Goal: Task Accomplishment & Management: Manage account settings

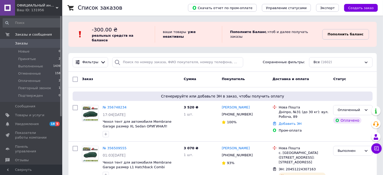
click at [331, 32] on b "Пополнить баланс" at bounding box center [346, 34] width 36 height 4
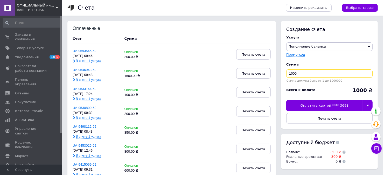
drag, startPoint x: 305, startPoint y: 71, endPoint x: 252, endPoint y: 70, distance: 53.5
type input "350"
click at [302, 103] on div "Оплатить картой **** 3698" at bounding box center [325, 105] width 77 height 11
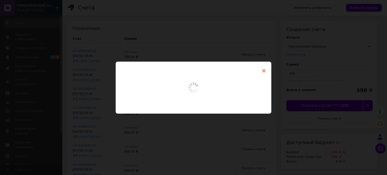
click at [265, 71] on span "×" at bounding box center [264, 70] width 5 height 9
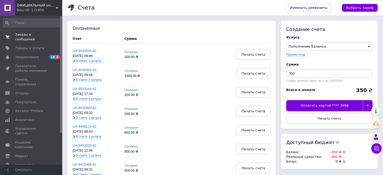
click at [25, 38] on link "Заказы и сообщения 0 0" at bounding box center [32, 36] width 64 height 13
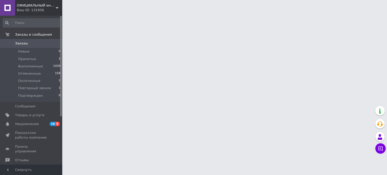
click at [21, 43] on span "Заказы" at bounding box center [21, 43] width 13 height 5
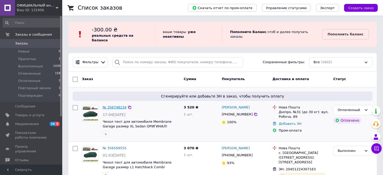
click at [117, 105] on link "№ 356748234" at bounding box center [115, 107] width 24 height 4
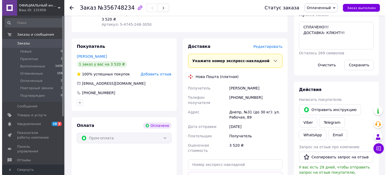
scroll to position [78, 0]
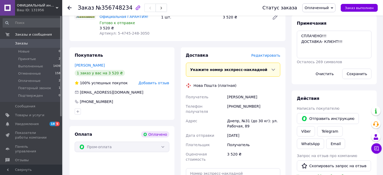
click at [261, 55] on span "Редактировать" at bounding box center [265, 55] width 29 height 4
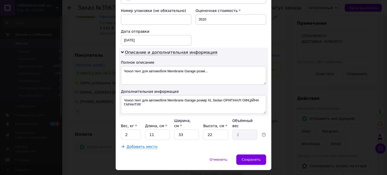
scroll to position [226, 0]
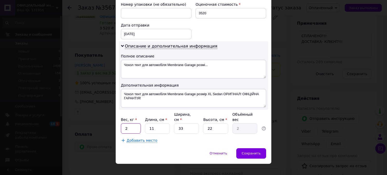
click at [126, 123] on input "2" at bounding box center [131, 128] width 20 height 10
type input "2.5"
drag, startPoint x: 154, startPoint y: 122, endPoint x: 141, endPoint y: 119, distance: 13.4
click at [141, 119] on div "Вес, кг * 2.5 Длина, см * 11 Ширина, см * 33 Высота, см * 22 Объёмный вес 2" at bounding box center [193, 123] width 145 height 22
type input "6"
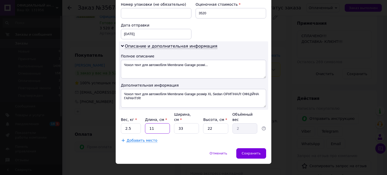
type input "1.09"
type input "60"
type input "10.89"
type input "60"
click at [184, 123] on input "33" at bounding box center [186, 128] width 25 height 10
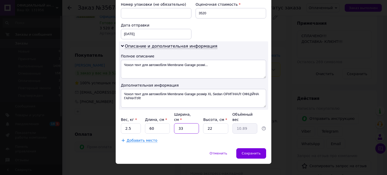
type input "3"
type input "0.99"
type input "35"
type input "11.55"
type input "35"
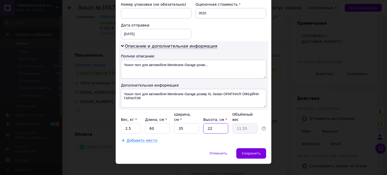
click at [219, 124] on input "22" at bounding box center [215, 128] width 25 height 10
type input "2"
type input "1.05"
type input "28"
type input "14.7"
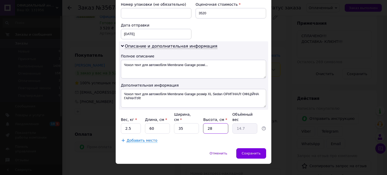
type input "28"
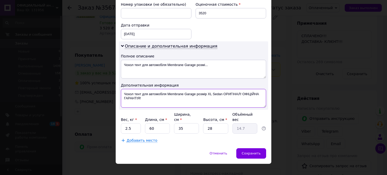
click at [142, 96] on textarea "Чохол тент для автомобіля Membrane Garage розмір XL Sedan ОРИГІНАЛ! ОФІЦІЙНА ГА…" at bounding box center [193, 98] width 145 height 19
click at [165, 92] on textarea "Чохол тент для автомобіля Membrane Garage розмір XL Sedan ПРОМ" at bounding box center [193, 98] width 145 height 19
type textarea "Чохол тент Membrane Garage розмір XL Sedan ПРОМ"
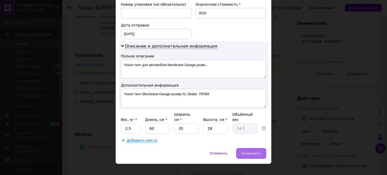
click at [254, 151] on span "Сохранить" at bounding box center [251, 153] width 19 height 4
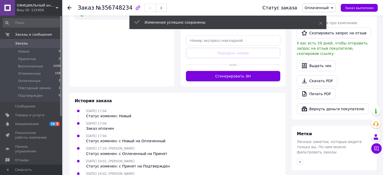
scroll to position [234, 0]
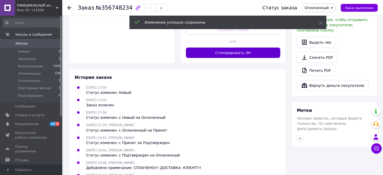
click at [220, 47] on button "Сгенерировать ЭН" at bounding box center [233, 52] width 95 height 10
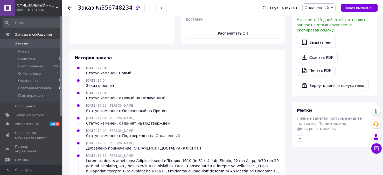
click at [69, 8] on use at bounding box center [69, 8] width 4 height 4
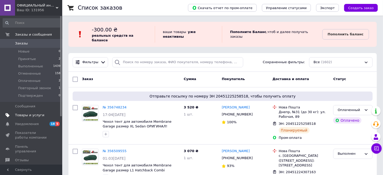
click at [25, 117] on span "Товары и услуги" at bounding box center [29, 115] width 29 height 5
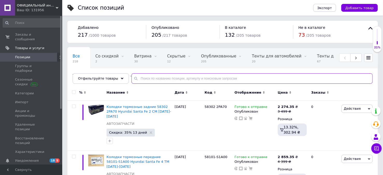
click at [134, 74] on input "text" at bounding box center [252, 78] width 241 height 10
type input "3890"
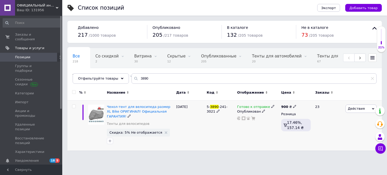
click at [271, 106] on icon at bounding box center [272, 106] width 3 height 3
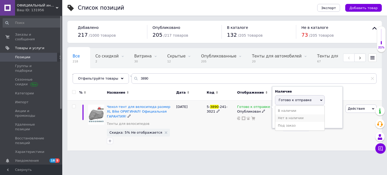
click at [279, 114] on li "Нет в наличии" at bounding box center [299, 117] width 49 height 7
click at [263, 126] on div "Готово к отправке Наличие Нет в наличии В наличии Под заказ Готово к отправке О…" at bounding box center [258, 125] width 44 height 50
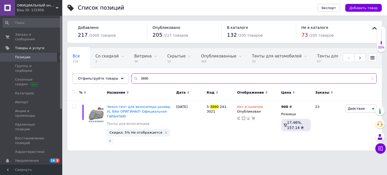
drag, startPoint x: 142, startPoint y: 78, endPoint x: 104, endPoint y: 74, distance: 38.3
click at [104, 74] on div "Отфильтруйте товары 3890" at bounding box center [225, 78] width 304 height 10
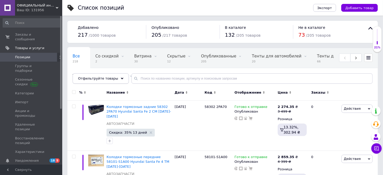
click at [105, 78] on span "Отфильтруйте товары" at bounding box center [98, 78] width 40 height 4
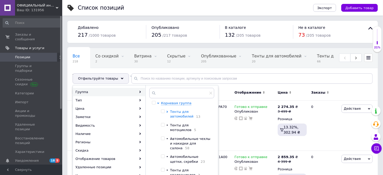
click at [168, 111] on icon at bounding box center [167, 112] width 2 height 2
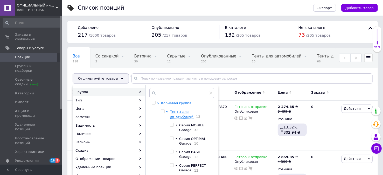
click at [172, 125] on input "checkbox" at bounding box center [171, 124] width 3 height 3
checkbox input "true"
click at [172, 151] on input "checkbox" at bounding box center [171, 151] width 3 height 3
checkbox input "true"
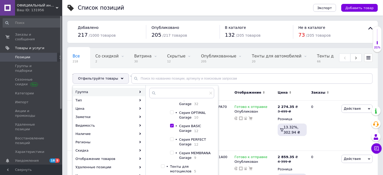
click at [171, 139] on input "checkbox" at bounding box center [171, 138] width 3 height 3
checkbox input "true"
click at [174, 154] on span at bounding box center [172, 153] width 4 height 4
click at [174, 154] on input "checkbox" at bounding box center [171, 152] width 3 height 3
checkbox input "true"
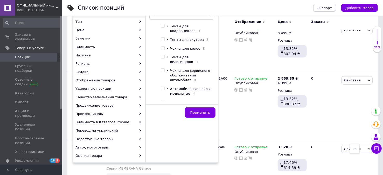
scroll to position [78, 0]
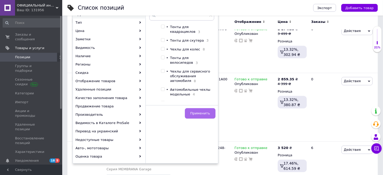
click at [195, 114] on button "Применить" at bounding box center [200, 113] width 31 height 10
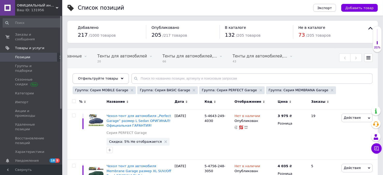
click at [111, 76] on span "Отфильтруйте товары" at bounding box center [98, 78] width 40 height 4
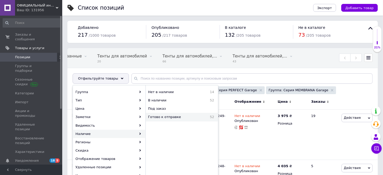
click at [164, 118] on span "Готово к отправке" at bounding box center [175, 116] width 55 height 5
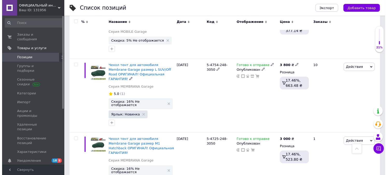
scroll to position [181, 0]
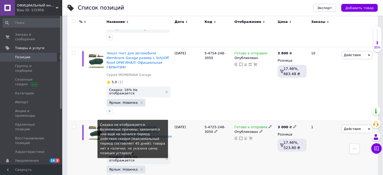
click at [136, 155] on span "Скидка: 16% Не отображается" at bounding box center [136, 158] width 54 height 7
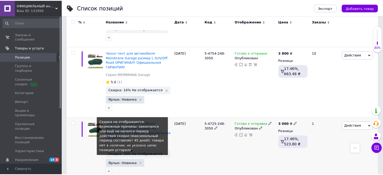
scroll to position [0, 155]
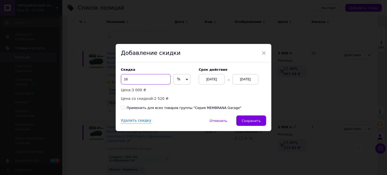
drag, startPoint x: 129, startPoint y: 81, endPoint x: 117, endPoint y: 79, distance: 12.7
click at [117, 79] on div "Скидка 16 % ₴ Цена: 3 000 ₴ Цена со скидкой: 2 520 ₴ Cрок действия [DATE] [DATE…" at bounding box center [194, 88] width 156 height 53
click at [205, 78] on div "[DATE]" at bounding box center [212, 79] width 26 height 10
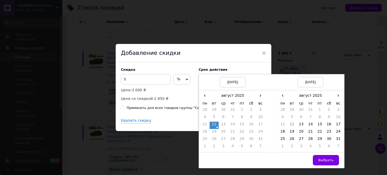
click at [213, 124] on td "12" at bounding box center [214, 124] width 9 height 7
click at [320, 124] on td "15" at bounding box center [319, 124] width 9 height 7
click at [319, 159] on button "Выбрать" at bounding box center [326, 160] width 26 height 10
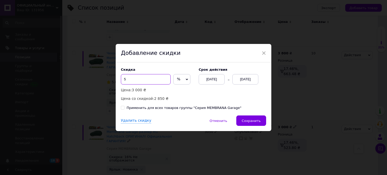
drag, startPoint x: 128, startPoint y: 80, endPoint x: 117, endPoint y: 77, distance: 11.1
click at [117, 77] on div "Скидка 5 % ₴ Цена: 3 000 ₴ Цена со скидкой: 2 850 ₴ Cрок действия [DATE] [DATE]…" at bounding box center [194, 88] width 156 height 53
type input "6"
click at [247, 120] on span "Сохранить" at bounding box center [251, 121] width 19 height 4
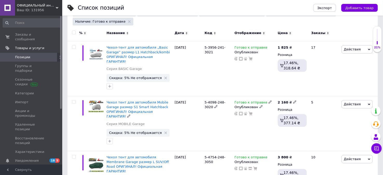
scroll to position [0, 0]
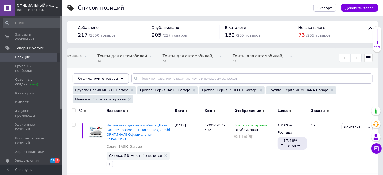
click at [105, 77] on span "Отфильтруйте товары" at bounding box center [98, 78] width 40 height 4
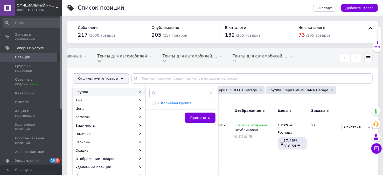
click at [157, 103] on icon at bounding box center [158, 103] width 2 height 2
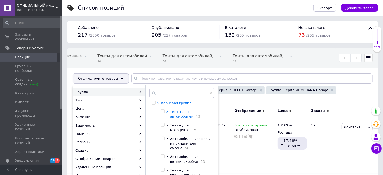
click at [167, 111] on icon at bounding box center [167, 112] width 2 height 2
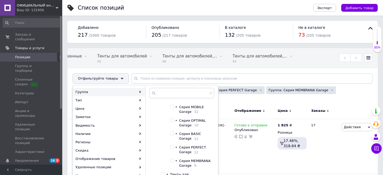
scroll to position [26, 0]
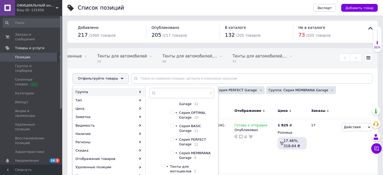
click at [173, 154] on input "checkbox" at bounding box center [171, 152] width 3 height 3
checkbox input "true"
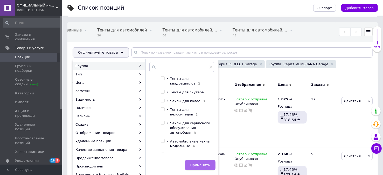
click at [193, 163] on span "Применить" at bounding box center [200, 165] width 20 height 4
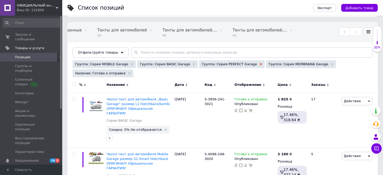
click at [260, 64] on icon at bounding box center [261, 64] width 3 height 3
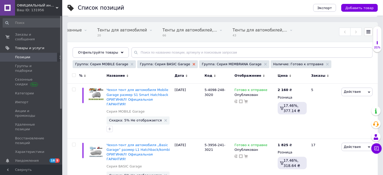
click at [193, 63] on icon at bounding box center [194, 64] width 3 height 3
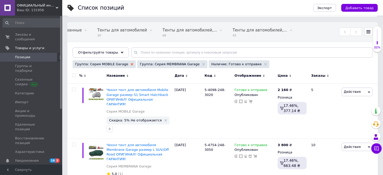
click at [131, 64] on use at bounding box center [132, 64] width 3 height 3
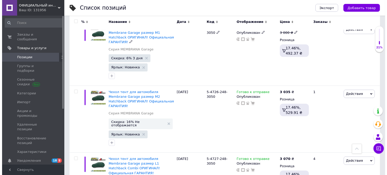
scroll to position [181, 0]
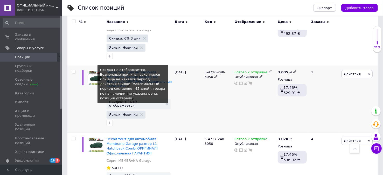
click at [128, 100] on span "Скидка: 16% Не отображается" at bounding box center [136, 103] width 54 height 7
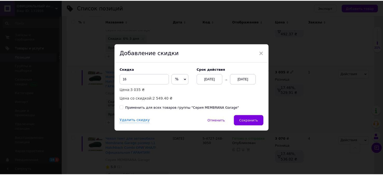
scroll to position [0, 155]
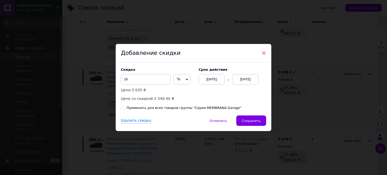
click at [262, 53] on span "×" at bounding box center [264, 53] width 5 height 9
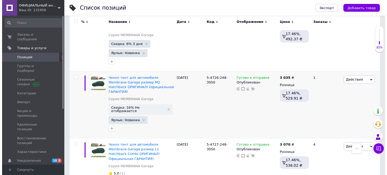
scroll to position [181, 0]
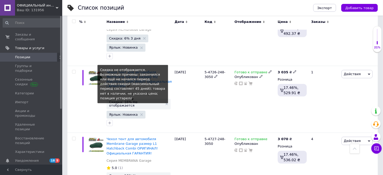
click at [121, 100] on span "Скидка: 16% Не отображается" at bounding box center [136, 103] width 54 height 7
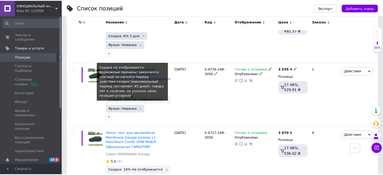
scroll to position [0, 155]
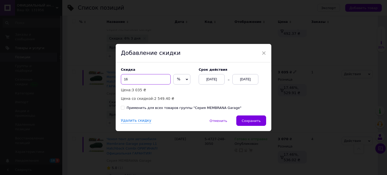
drag, startPoint x: 128, startPoint y: 80, endPoint x: 113, endPoint y: 75, distance: 16.3
click at [113, 75] on div "× Добавление скидки Скидка 16 % ₴ Цена: 3 035 ₴ Цена со скидкой: 2 549.40 ₴ Cро…" at bounding box center [193, 87] width 387 height 175
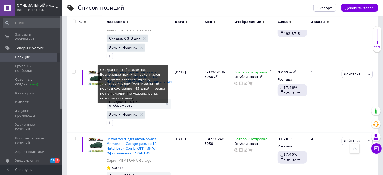
click at [123, 100] on span "Скидка: 16% Не отображается" at bounding box center [136, 103] width 54 height 7
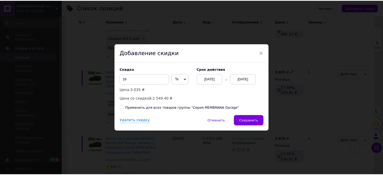
scroll to position [0, 155]
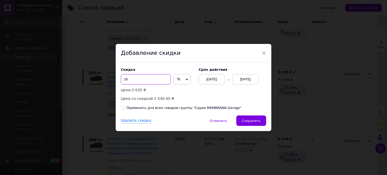
drag, startPoint x: 128, startPoint y: 80, endPoint x: 119, endPoint y: 76, distance: 9.6
click at [119, 76] on div "Скидка 16 % ₴ Цена: 3 035 ₴ Цена со скидкой: 2 549.40 ₴ Cрок действия [DATE] [D…" at bounding box center [194, 88] width 156 height 53
type input "6"
click at [213, 81] on div "[DATE]" at bounding box center [212, 79] width 26 height 10
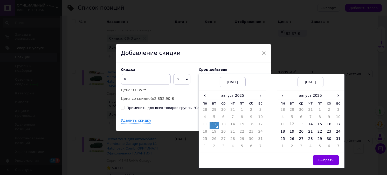
click at [214, 125] on td "12" at bounding box center [214, 124] width 9 height 7
click at [320, 122] on td "15" at bounding box center [319, 124] width 9 height 7
click at [323, 160] on span "Выбрать" at bounding box center [325, 160] width 15 height 4
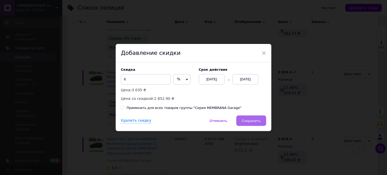
click at [252, 119] on span "Сохранить" at bounding box center [251, 121] width 19 height 4
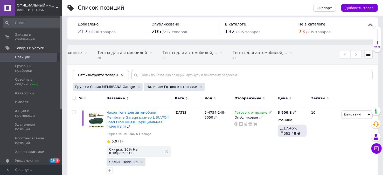
scroll to position [0, 0]
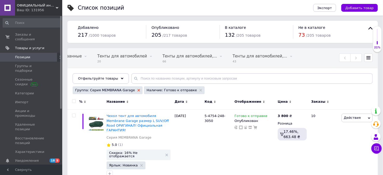
click at [138, 89] on icon at bounding box center [139, 90] width 3 height 3
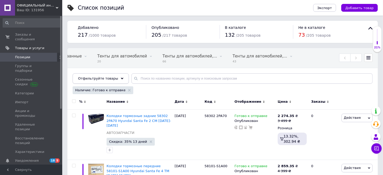
click at [112, 77] on div "Отфильтруйте товары" at bounding box center [101, 78] width 56 height 10
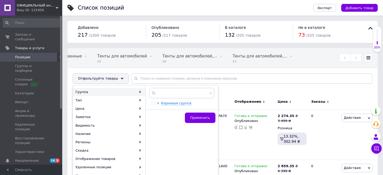
click at [160, 103] on div at bounding box center [159, 103] width 4 height 5
click at [158, 103] on icon at bounding box center [158, 103] width 1 height 2
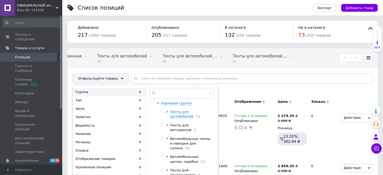
click at [167, 109] on div at bounding box center [168, 114] width 4 height 10
click at [167, 111] on icon at bounding box center [167, 112] width 1 height 2
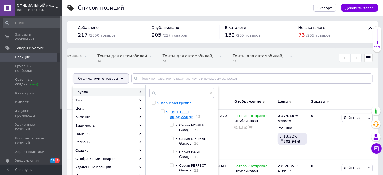
click at [173, 125] on input "checkbox" at bounding box center [171, 124] width 3 height 3
checkbox input "true"
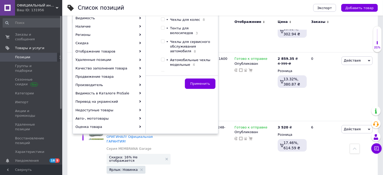
scroll to position [104, 0]
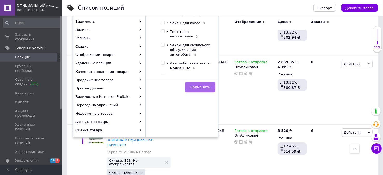
click at [198, 86] on span "Применить" at bounding box center [200, 87] width 20 height 4
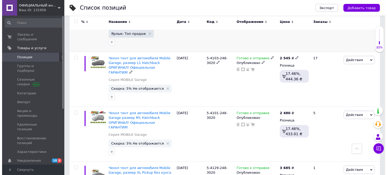
scroll to position [234, 0]
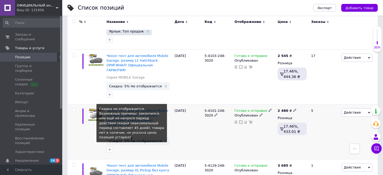
click at [120, 139] on span "Скидка: 5% Не отображается" at bounding box center [135, 140] width 53 height 3
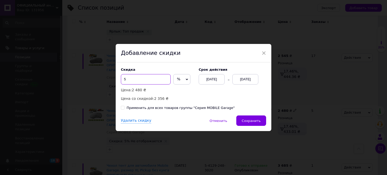
drag, startPoint x: 131, startPoint y: 79, endPoint x: 106, endPoint y: 77, distance: 25.3
click at [106, 77] on div "× Добавление скидки Скидка 5 % ₴ Цена: 2 480 ₴ Цена со скидкой: 2 356 ₴ Cрок де…" at bounding box center [193, 87] width 387 height 175
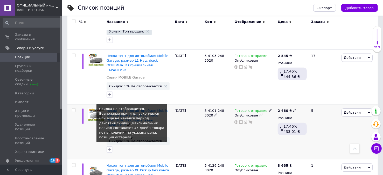
click at [125, 139] on span "Скидка: 5% Не отображается" at bounding box center [135, 140] width 53 height 3
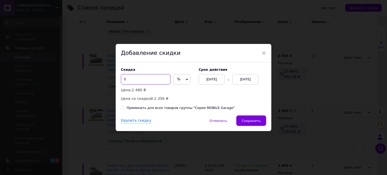
drag, startPoint x: 126, startPoint y: 82, endPoint x: 121, endPoint y: 81, distance: 4.7
click at [121, 81] on input "5" at bounding box center [146, 79] width 50 height 10
type input "6"
click at [203, 77] on div "[DATE]" at bounding box center [212, 79] width 26 height 10
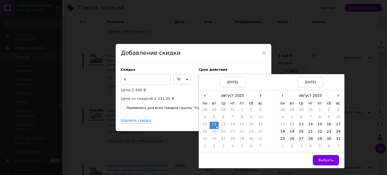
click at [212, 124] on td "12" at bounding box center [214, 124] width 9 height 7
click at [317, 124] on td "15" at bounding box center [319, 124] width 9 height 7
click at [325, 160] on span "Выбрать" at bounding box center [325, 160] width 15 height 4
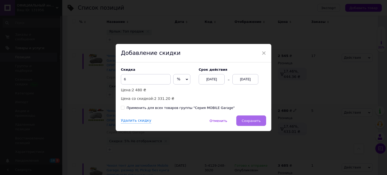
click at [260, 120] on span "Сохранить" at bounding box center [251, 121] width 19 height 4
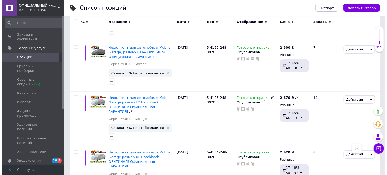
scroll to position [597, 0]
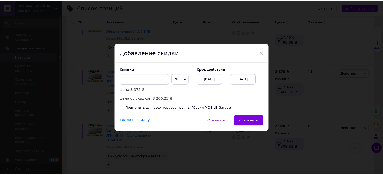
scroll to position [0, 155]
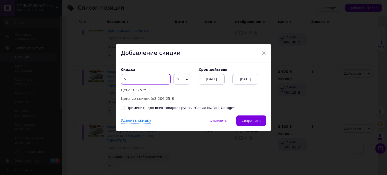
drag, startPoint x: 125, startPoint y: 80, endPoint x: 122, endPoint y: 79, distance: 2.6
click at [122, 79] on input "5" at bounding box center [146, 79] width 50 height 10
type input "6"
click at [204, 79] on div "[DATE]" at bounding box center [212, 79] width 26 height 10
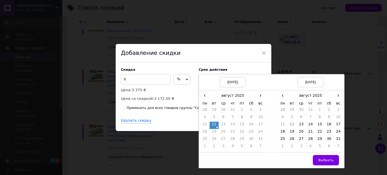
click at [212, 123] on td "12" at bounding box center [214, 124] width 9 height 7
click at [243, 125] on td "15" at bounding box center [241, 124] width 9 height 7
click at [320, 124] on td "15" at bounding box center [319, 124] width 9 height 7
click at [322, 162] on button "Выбрать" at bounding box center [326, 160] width 26 height 10
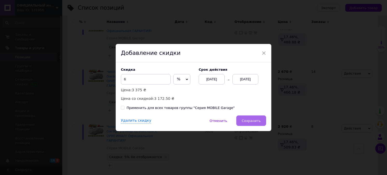
click at [253, 121] on span "Сохранить" at bounding box center [251, 121] width 19 height 4
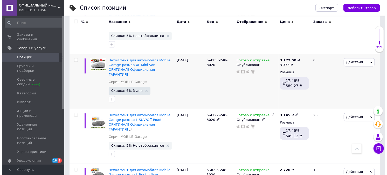
scroll to position [727, 0]
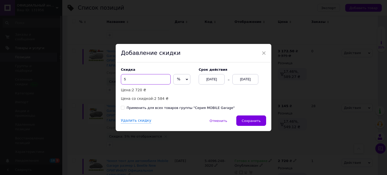
drag, startPoint x: 131, startPoint y: 76, endPoint x: 105, endPoint y: 74, distance: 26.0
click at [106, 74] on div "× Добавление скидки Скидка 5 % ₴ Цена: 2 720 ₴ Цена со скидкой: 2 584 ₴ Cрок де…" at bounding box center [193, 87] width 387 height 175
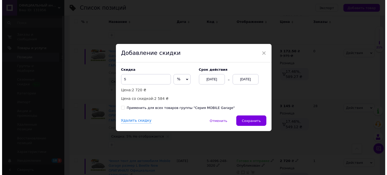
scroll to position [0, 155]
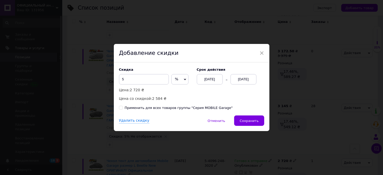
scroll to position [0, 155]
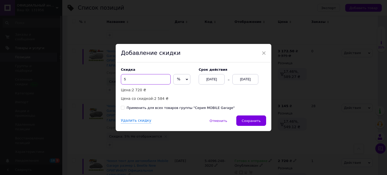
click at [128, 81] on input "5" at bounding box center [146, 79] width 50 height 10
type input "6"
click at [206, 80] on div "[DATE]" at bounding box center [212, 79] width 26 height 10
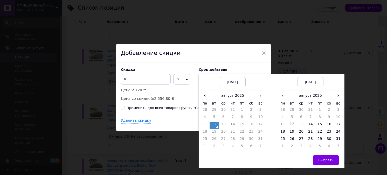
click at [211, 123] on td "12" at bounding box center [214, 124] width 9 height 7
click at [318, 125] on td "15" at bounding box center [319, 124] width 9 height 7
click at [319, 156] on button "Выбрать" at bounding box center [326, 160] width 26 height 10
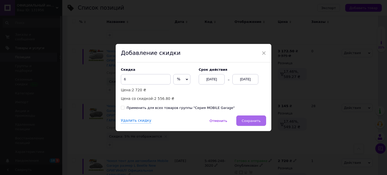
click at [247, 120] on span "Сохранить" at bounding box center [251, 121] width 19 height 4
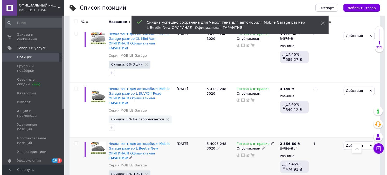
scroll to position [753, 0]
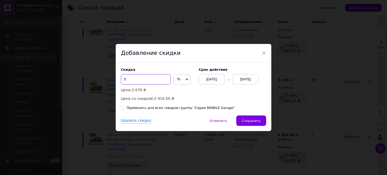
click at [124, 80] on input "5" at bounding box center [146, 79] width 50 height 10
type input "6"
click at [205, 81] on div "[DATE]" at bounding box center [212, 79] width 26 height 10
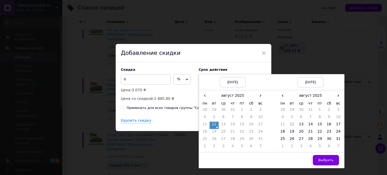
click at [213, 124] on td "12" at bounding box center [214, 124] width 9 height 7
click at [322, 125] on td "15" at bounding box center [319, 124] width 9 height 7
click at [318, 158] on button "Выбрать" at bounding box center [326, 160] width 26 height 10
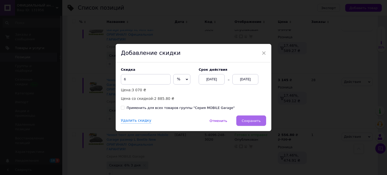
click at [258, 123] on button "Сохранить" at bounding box center [251, 120] width 30 height 10
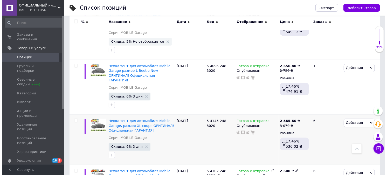
scroll to position [830, 0]
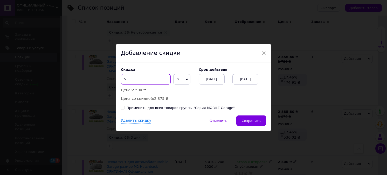
click at [124, 74] on input "5" at bounding box center [146, 79] width 50 height 10
drag, startPoint x: 125, startPoint y: 79, endPoint x: 121, endPoint y: 79, distance: 4.4
click at [121, 79] on input "5" at bounding box center [146, 79] width 50 height 10
type input "6"
click at [216, 76] on div "[DATE]" at bounding box center [212, 79] width 26 height 10
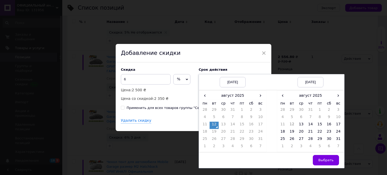
click at [214, 125] on td "12" at bounding box center [214, 124] width 9 height 7
click at [318, 125] on td "15" at bounding box center [319, 124] width 9 height 7
click at [317, 157] on button "Выбрать" at bounding box center [326, 160] width 26 height 10
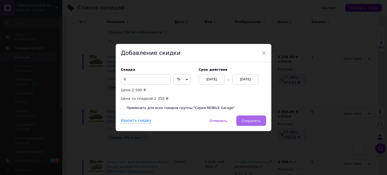
click at [257, 119] on span "Сохранить" at bounding box center [251, 121] width 19 height 4
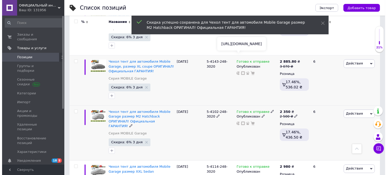
scroll to position [882, 0]
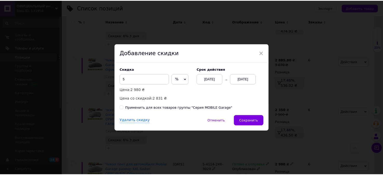
scroll to position [0, 155]
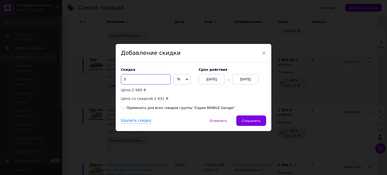
drag, startPoint x: 130, startPoint y: 79, endPoint x: 111, endPoint y: 74, distance: 19.3
click at [112, 74] on div "× Добавление скидки Скидка 5 % ₴ Цена: 2 980 ₴ Цена со скидкой: 2 831 ₴ Cрок де…" at bounding box center [193, 87] width 387 height 175
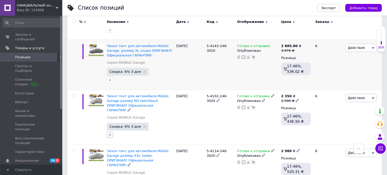
scroll to position [0, 155]
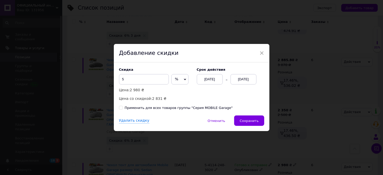
scroll to position [0, 155]
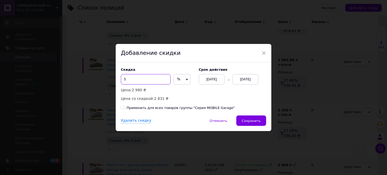
drag, startPoint x: 133, startPoint y: 79, endPoint x: 123, endPoint y: 78, distance: 10.6
click at [123, 78] on input "5" at bounding box center [146, 79] width 50 height 10
type input "6"
click at [205, 77] on div "[DATE]" at bounding box center [212, 79] width 26 height 10
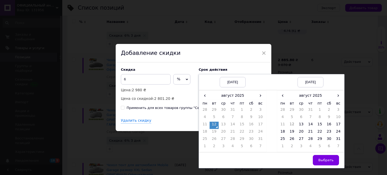
click at [212, 124] on td "12" at bounding box center [214, 124] width 9 height 7
click at [317, 126] on td "15" at bounding box center [319, 124] width 9 height 7
click at [320, 156] on button "Выбрать" at bounding box center [326, 160] width 26 height 10
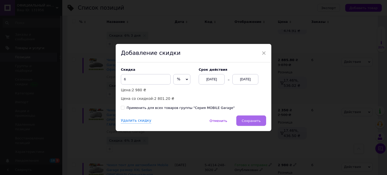
click at [248, 118] on button "Сохранить" at bounding box center [251, 120] width 30 height 10
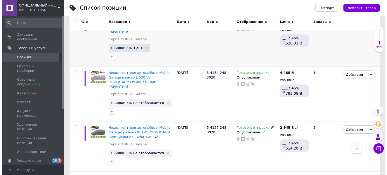
scroll to position [1038, 0]
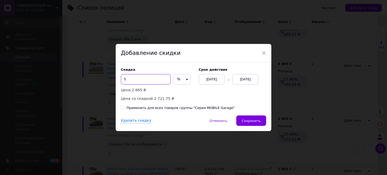
drag, startPoint x: 133, startPoint y: 80, endPoint x: 116, endPoint y: 76, distance: 17.2
click at [116, 76] on div "Скидка 5 % ₴ Цена: 2 865 ₴ Цена со скидкой: 2 721.75 ₴ Cрок действия [DATE] [DA…" at bounding box center [194, 88] width 156 height 53
type input "6"
click at [208, 80] on div "[DATE]" at bounding box center [212, 79] width 26 height 10
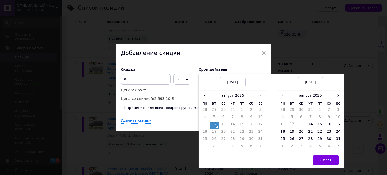
click at [213, 125] on td "12" at bounding box center [214, 124] width 9 height 7
click at [318, 125] on td "15" at bounding box center [319, 124] width 9 height 7
click at [319, 158] on button "Выбрать" at bounding box center [326, 160] width 26 height 10
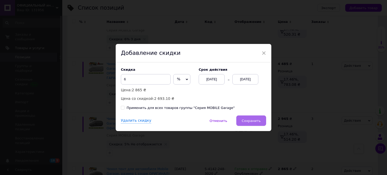
click at [259, 121] on span "Сохранить" at bounding box center [251, 121] width 19 height 4
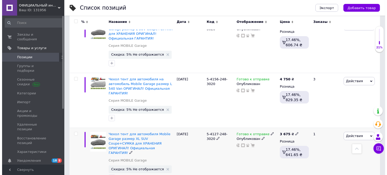
scroll to position [1287, 0]
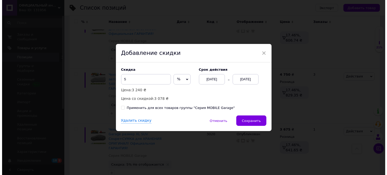
scroll to position [0, 155]
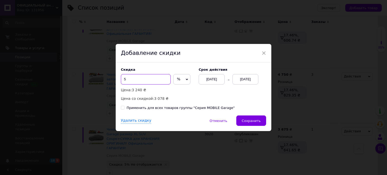
drag, startPoint x: 131, startPoint y: 81, endPoint x: 118, endPoint y: 75, distance: 15.0
click at [118, 75] on div "Скидка 5 % ₴ Цена: 3 240 ₴ Цена со скидкой: 3 078 ₴ Cрок действия [DATE] [DATE]…" at bounding box center [194, 88] width 156 height 53
type input "6"
click at [209, 79] on div "[DATE]" at bounding box center [212, 79] width 26 height 10
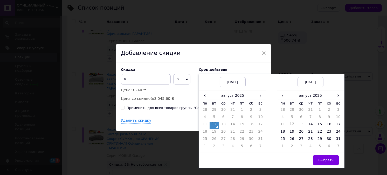
click at [213, 125] on td "12" at bounding box center [214, 124] width 9 height 7
click at [319, 125] on td "15" at bounding box center [319, 124] width 9 height 7
click at [317, 157] on button "Выбрать" at bounding box center [326, 160] width 26 height 10
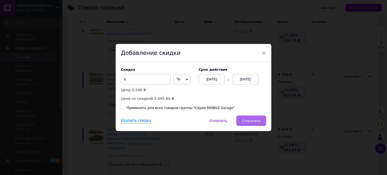
click at [258, 118] on button "Сохранить" at bounding box center [251, 120] width 30 height 10
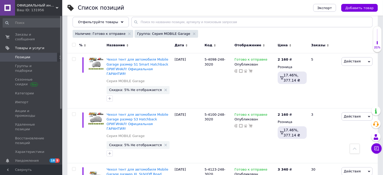
scroll to position [0, 0]
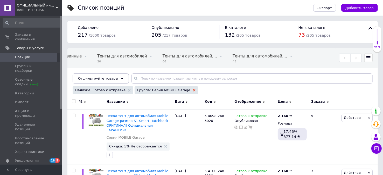
click at [193, 90] on icon at bounding box center [194, 90] width 3 height 3
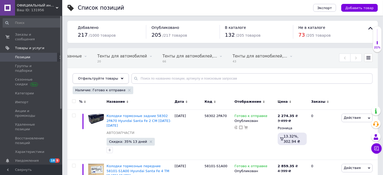
click at [101, 77] on span "Отфильтруйте товары" at bounding box center [98, 78] width 40 height 4
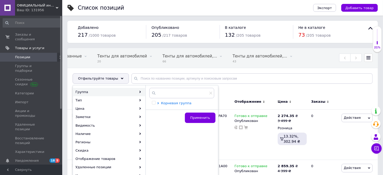
click at [166, 103] on span "Корневая группа" at bounding box center [176, 103] width 30 height 4
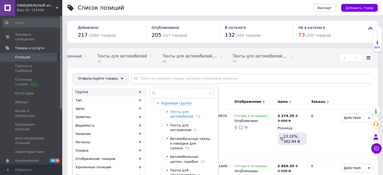
click at [166, 111] on icon at bounding box center [167, 112] width 2 height 2
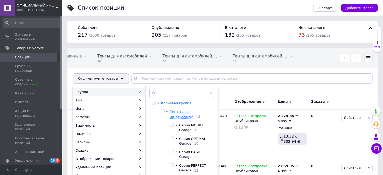
scroll to position [26, 0]
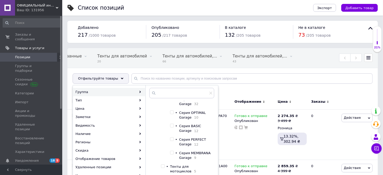
click at [172, 125] on input "checkbox" at bounding box center [171, 125] width 3 height 3
checkbox input "true"
click at [172, 140] on input "checkbox" at bounding box center [171, 138] width 3 height 3
checkbox input "true"
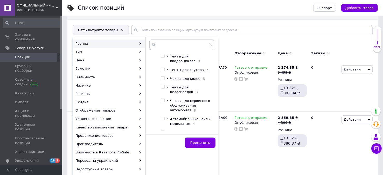
scroll to position [104, 0]
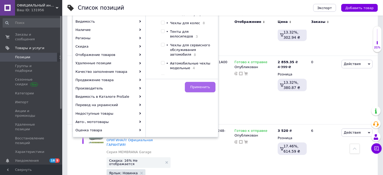
click at [196, 85] on span "Применить" at bounding box center [200, 87] width 20 height 4
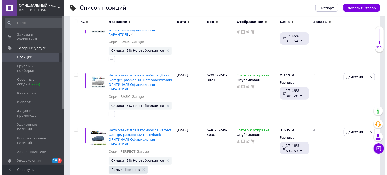
scroll to position [104, 0]
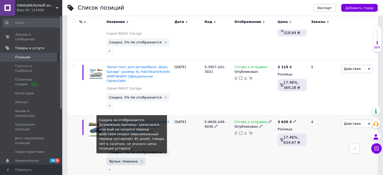
click at [142, 150] on span "Скидка: 5% Не отображается" at bounding box center [135, 151] width 53 height 3
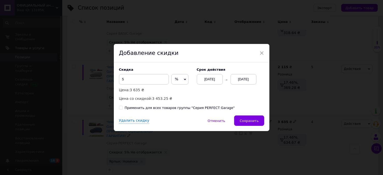
scroll to position [0, 155]
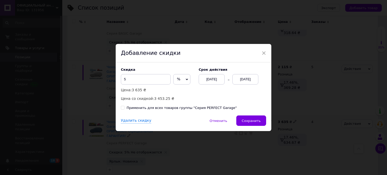
click at [204, 80] on div "[DATE]" at bounding box center [212, 79] width 26 height 10
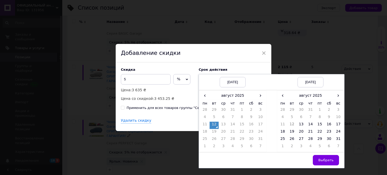
click at [214, 125] on td "12" at bounding box center [214, 124] width 9 height 7
click at [318, 125] on td "15" at bounding box center [319, 124] width 9 height 7
click at [318, 158] on button "Выбрать" at bounding box center [326, 160] width 26 height 10
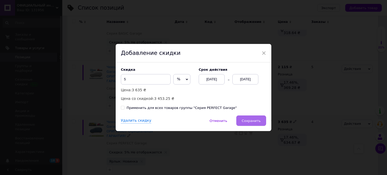
click at [256, 121] on span "Сохранить" at bounding box center [251, 121] width 19 height 4
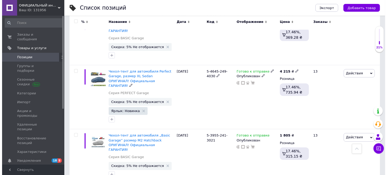
scroll to position [285, 0]
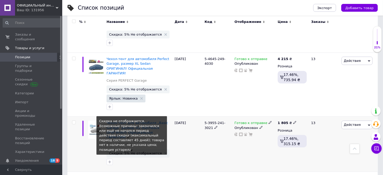
click at [127, 151] on span "Скидка: 5% Не отображается" at bounding box center [135, 152] width 53 height 3
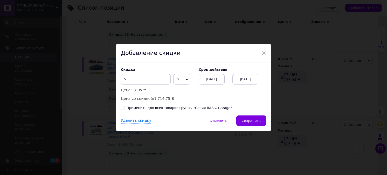
click at [206, 77] on div "[DATE]" at bounding box center [212, 79] width 26 height 10
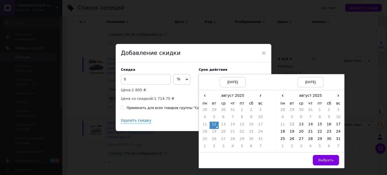
click at [215, 123] on td "12" at bounding box center [214, 124] width 9 height 7
click at [321, 126] on td "15" at bounding box center [319, 124] width 9 height 7
click at [323, 159] on span "Выбрать" at bounding box center [325, 160] width 15 height 4
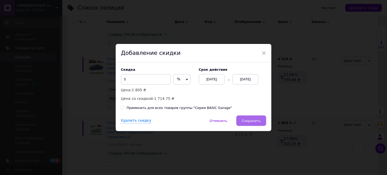
click at [251, 119] on span "Сохранить" at bounding box center [251, 121] width 19 height 4
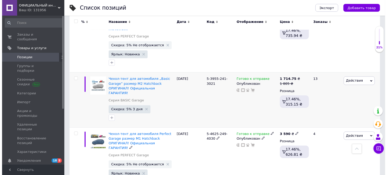
scroll to position [337, 0]
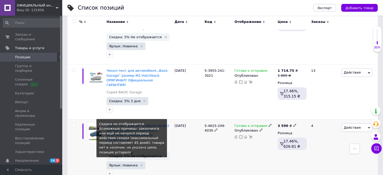
click at [139, 154] on span "Скидка: 5% Не отображается" at bounding box center [135, 155] width 53 height 3
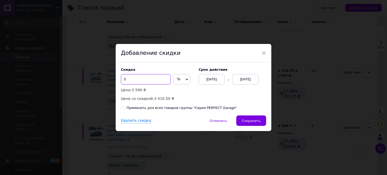
drag, startPoint x: 133, startPoint y: 78, endPoint x: 111, endPoint y: 76, distance: 21.4
click at [111, 76] on div "× Добавление скидки Скидка 5 % ₴ Цена: 3 590 ₴ Цена со скидкой: 3 410.50 ₴ Cрок…" at bounding box center [193, 87] width 387 height 175
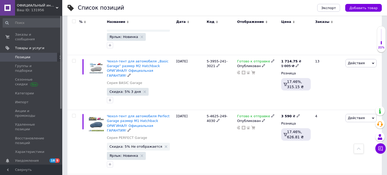
scroll to position [0, 155]
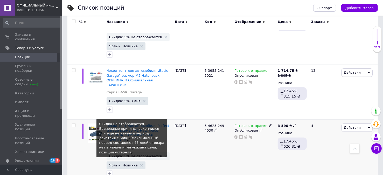
click at [131, 154] on span "Скидка: 5% Не отображается" at bounding box center [135, 155] width 53 height 3
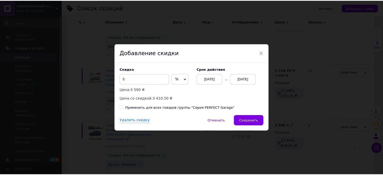
scroll to position [0, 155]
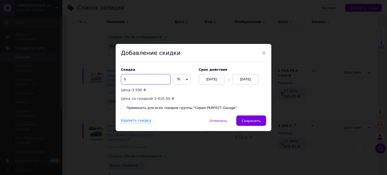
drag, startPoint x: 141, startPoint y: 81, endPoint x: 123, endPoint y: 78, distance: 17.8
click at [123, 78] on input "5" at bounding box center [146, 79] width 50 height 10
type input "6"
click at [205, 77] on div "[DATE]" at bounding box center [212, 79] width 26 height 10
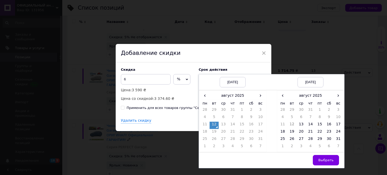
click at [215, 125] on td "12" at bounding box center [214, 124] width 9 height 7
click at [320, 126] on td "15" at bounding box center [319, 124] width 9 height 7
click at [321, 158] on span "Выбрать" at bounding box center [325, 160] width 15 height 4
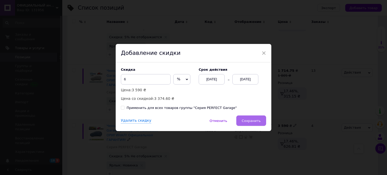
click at [256, 122] on span "Сохранить" at bounding box center [251, 121] width 19 height 4
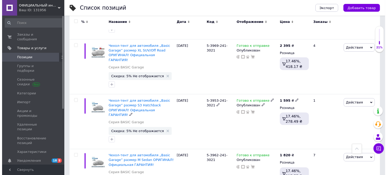
scroll to position [545, 0]
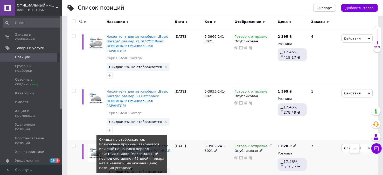
click at [139, 170] on span "Скидка: 5% Не отображается" at bounding box center [135, 171] width 53 height 3
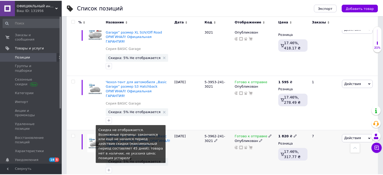
scroll to position [0, 155]
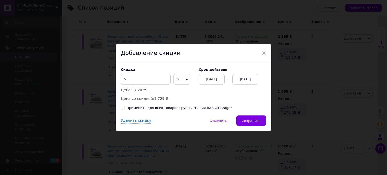
click at [210, 79] on div "[DATE]" at bounding box center [212, 79] width 26 height 10
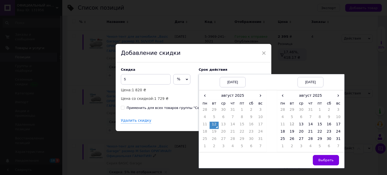
click at [214, 125] on td "12" at bounding box center [214, 124] width 9 height 7
click at [318, 126] on td "15" at bounding box center [319, 124] width 9 height 7
click at [321, 158] on span "Выбрать" at bounding box center [325, 160] width 15 height 4
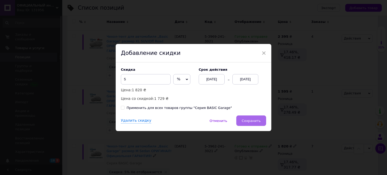
click at [258, 118] on button "Сохранить" at bounding box center [251, 120] width 30 height 10
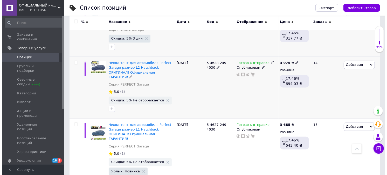
scroll to position [700, 0]
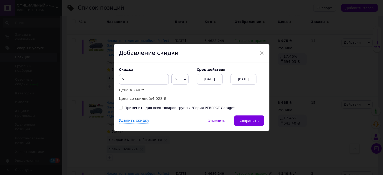
scroll to position [0, 155]
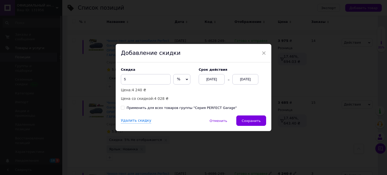
click at [221, 80] on div "[DATE]" at bounding box center [212, 79] width 26 height 10
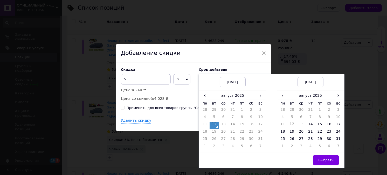
click at [216, 125] on td "12" at bounding box center [214, 124] width 9 height 7
click at [321, 125] on td "15" at bounding box center [319, 124] width 9 height 7
click at [318, 156] on button "Выбрать" at bounding box center [326, 160] width 26 height 10
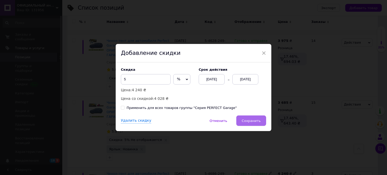
click at [262, 122] on button "Сохранить" at bounding box center [251, 120] width 30 height 10
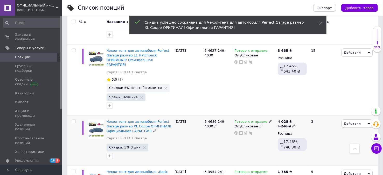
scroll to position [753, 0]
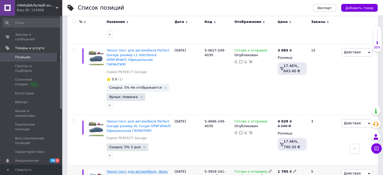
click at [137, 169] on span "Чехол-тент для автомобиля „Basic Garage” размер M1 Hatchback ОРИГИНАЛ! Официаль…" at bounding box center [138, 178] width 62 height 18
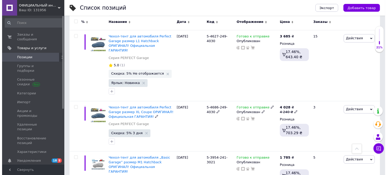
scroll to position [778, 0]
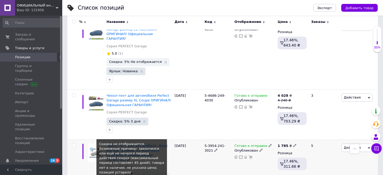
click at [146, 174] on span "Скидка: 5% Не отображается" at bounding box center [135, 175] width 53 height 3
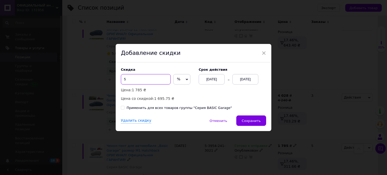
click at [124, 80] on input "5" at bounding box center [146, 79] width 50 height 10
type input "6"
click at [207, 81] on div "[DATE]" at bounding box center [212, 79] width 26 height 10
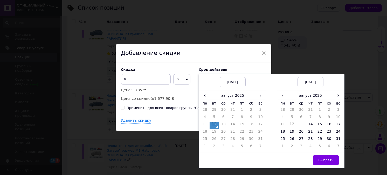
click at [215, 125] on td "12" at bounding box center [214, 124] width 9 height 7
click at [317, 125] on td "15" at bounding box center [319, 124] width 9 height 7
click at [321, 158] on span "Выбрать" at bounding box center [325, 160] width 15 height 4
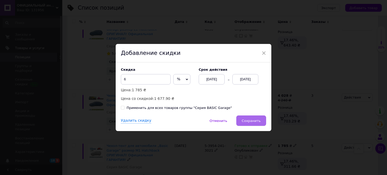
click at [249, 121] on span "Сохранить" at bounding box center [251, 121] width 19 height 4
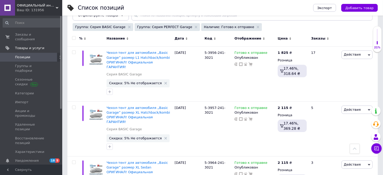
scroll to position [0, 0]
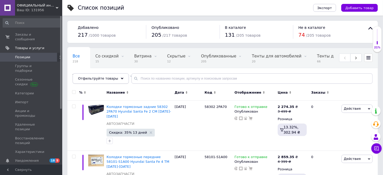
click at [97, 81] on div "Отфильтруйте товары" at bounding box center [101, 78] width 56 height 10
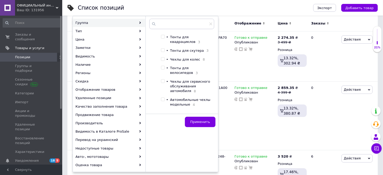
scroll to position [78, 0]
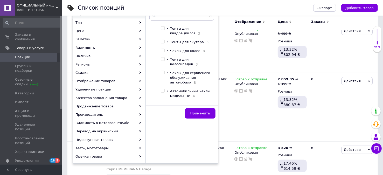
click at [181, 89] on span "Автомобильные чехлы модельные" at bounding box center [190, 93] width 40 height 9
checkbox input "true"
click at [191, 113] on button "Применить" at bounding box center [200, 113] width 31 height 10
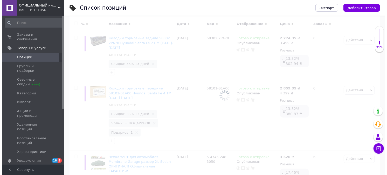
scroll to position [0, 155]
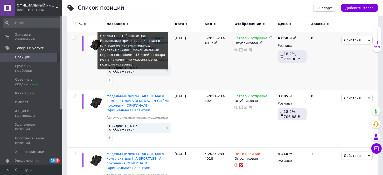
click at [120, 66] on span "Скидка: 15% Не отображается" at bounding box center [136, 69] width 54 height 7
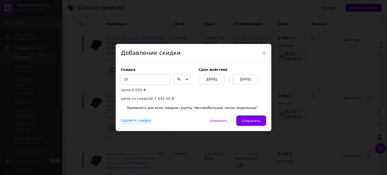
click at [203, 80] on div "[DATE]" at bounding box center [212, 79] width 26 height 10
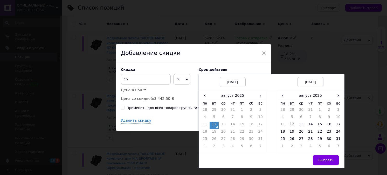
click at [214, 123] on td "12" at bounding box center [214, 124] width 9 height 7
click at [336, 139] on td "31" at bounding box center [338, 139] width 9 height 7
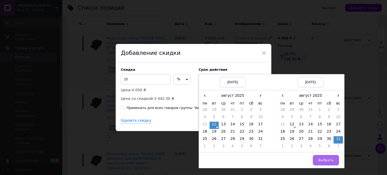
click at [329, 156] on button "Выбрать" at bounding box center [326, 160] width 26 height 10
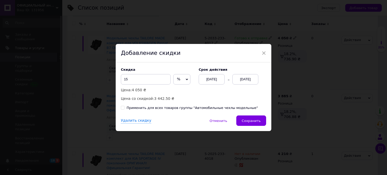
click at [123, 108] on input "Применить для всех товаров группы "Автомобильные чехлы модельные"" at bounding box center [122, 107] width 3 height 3
checkbox input "true"
click at [250, 121] on span "Сохранить" at bounding box center [251, 121] width 19 height 4
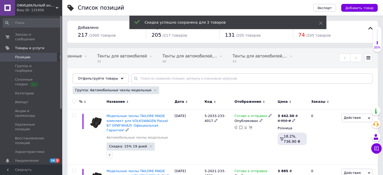
scroll to position [0, 51]
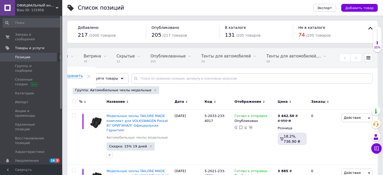
click at [146, 93] on div "Группа: Автомобильные чехлы модельные" at bounding box center [116, 90] width 87 height 8
click at [154, 90] on icon at bounding box center [155, 90] width 3 height 3
